Goal: Navigation & Orientation: Find specific page/section

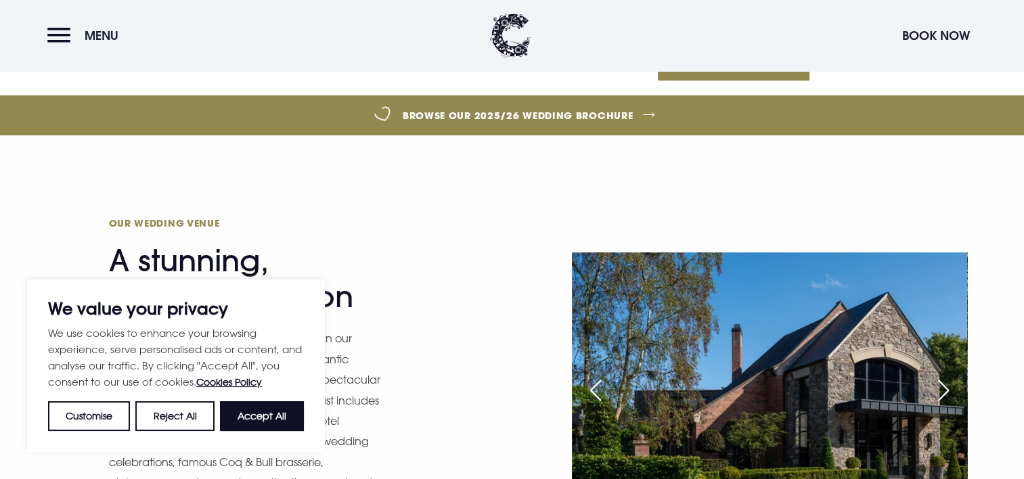
scroll to position [541, 0]
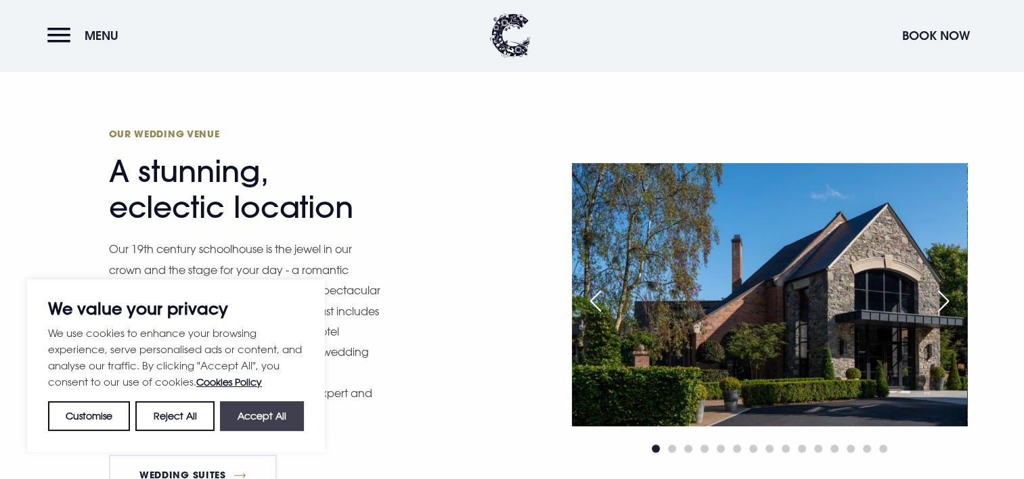
click at [269, 413] on button "Accept All" at bounding box center [262, 416] width 84 height 30
checkbox input "true"
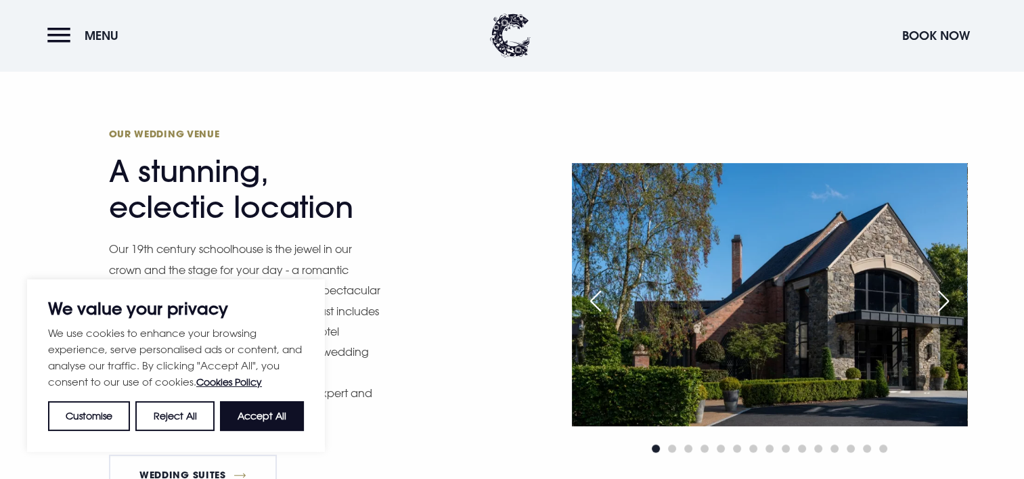
checkbox input "true"
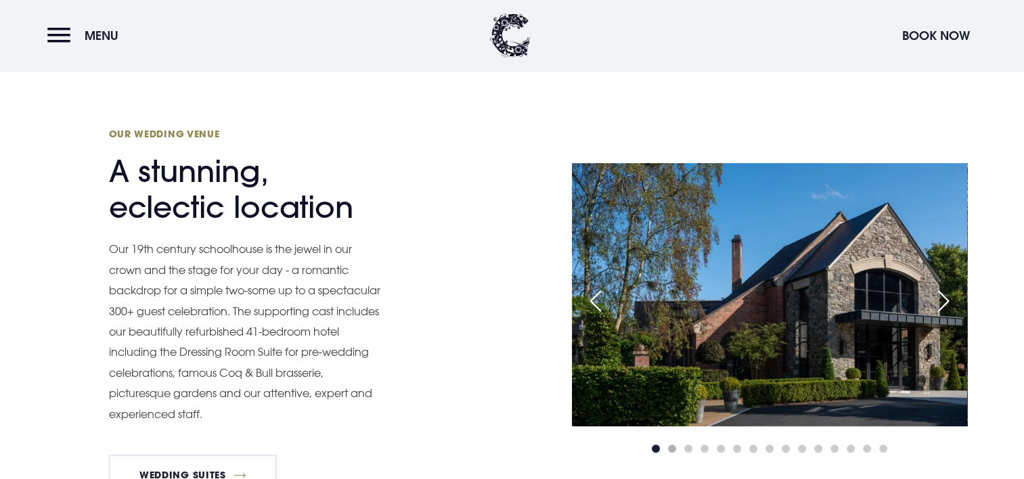
click at [671, 445] on span "Go to slide 2" at bounding box center [672, 449] width 8 height 8
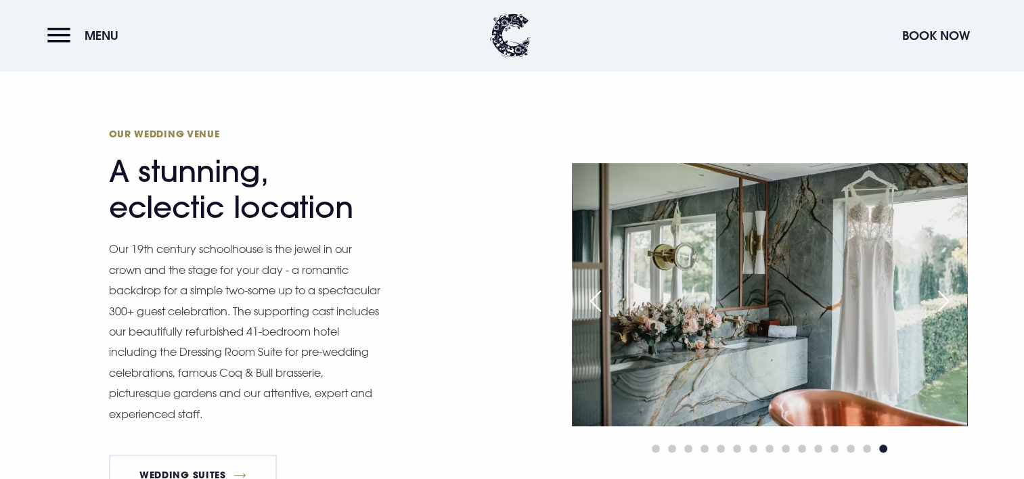
click at [697, 447] on div at bounding box center [769, 448] width 395 height 16
click at [704, 445] on span "Go to slide 4" at bounding box center [704, 449] width 8 height 8
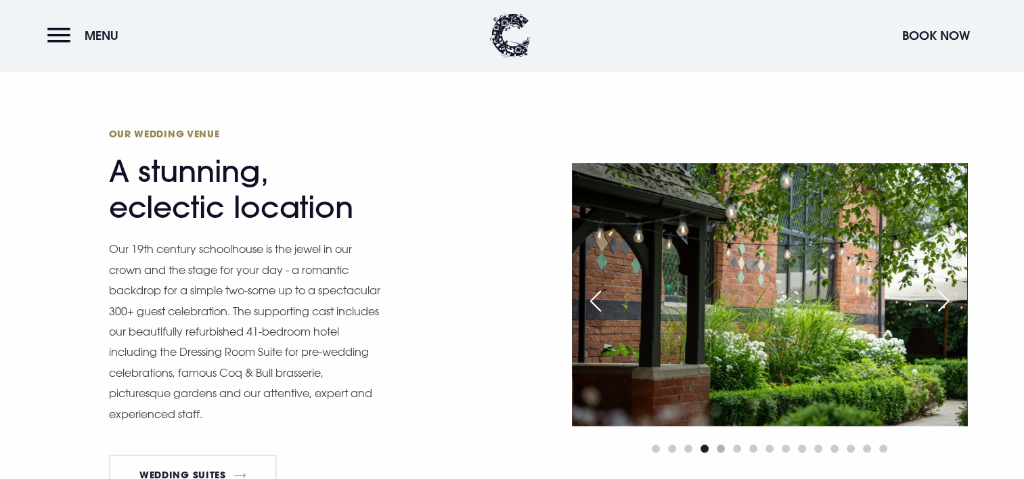
click at [720, 445] on span "Go to slide 5" at bounding box center [720, 449] width 8 height 8
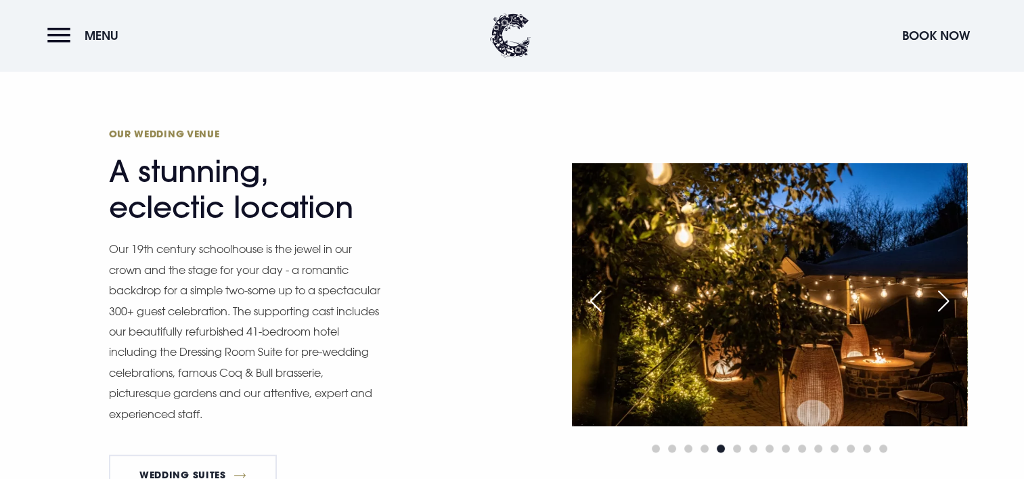
click at [697, 452] on div at bounding box center [769, 448] width 395 height 16
click at [771, 451] on div at bounding box center [769, 448] width 395 height 16
click at [768, 449] on span "Go to slide 8" at bounding box center [769, 449] width 8 height 8
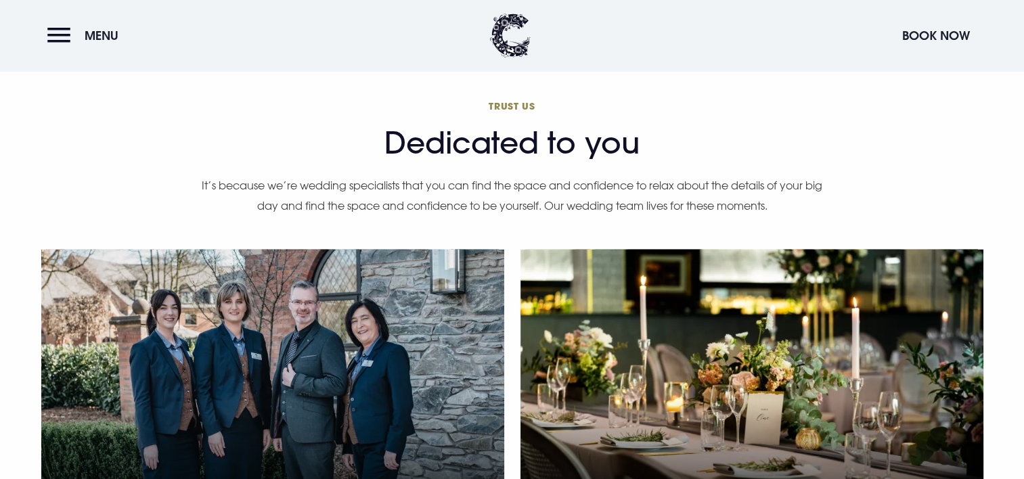
scroll to position [2842, 0]
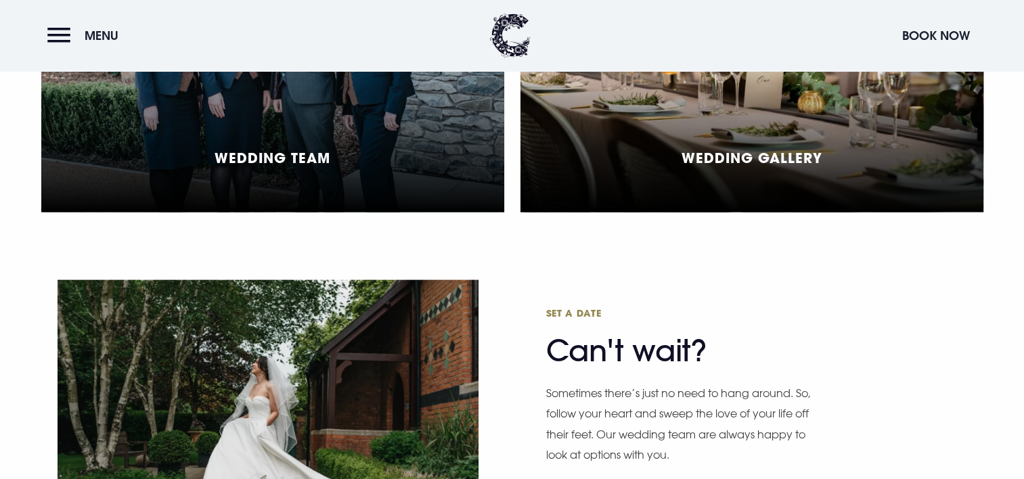
click at [717, 150] on h5 "Wedding Gallery" at bounding box center [751, 158] width 141 height 16
